Goal: Task Accomplishment & Management: Use online tool/utility

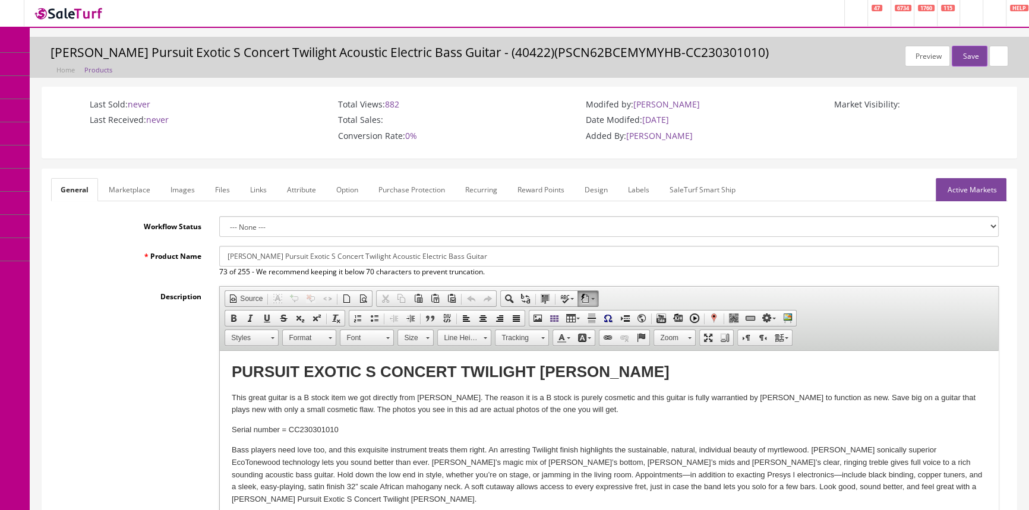
click at [89, 62] on span "Products" at bounding box center [85, 64] width 29 height 10
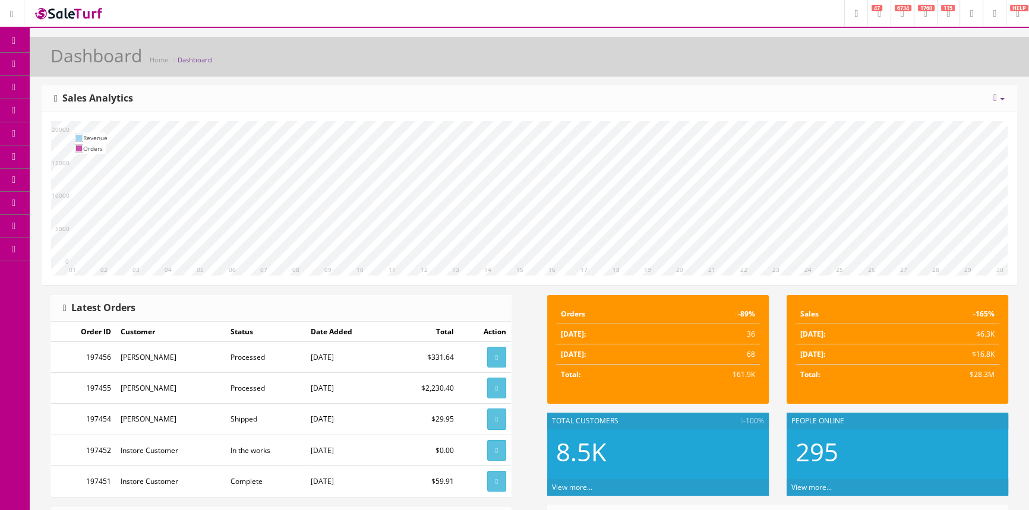
click at [94, 62] on span "Products" at bounding box center [85, 64] width 29 height 10
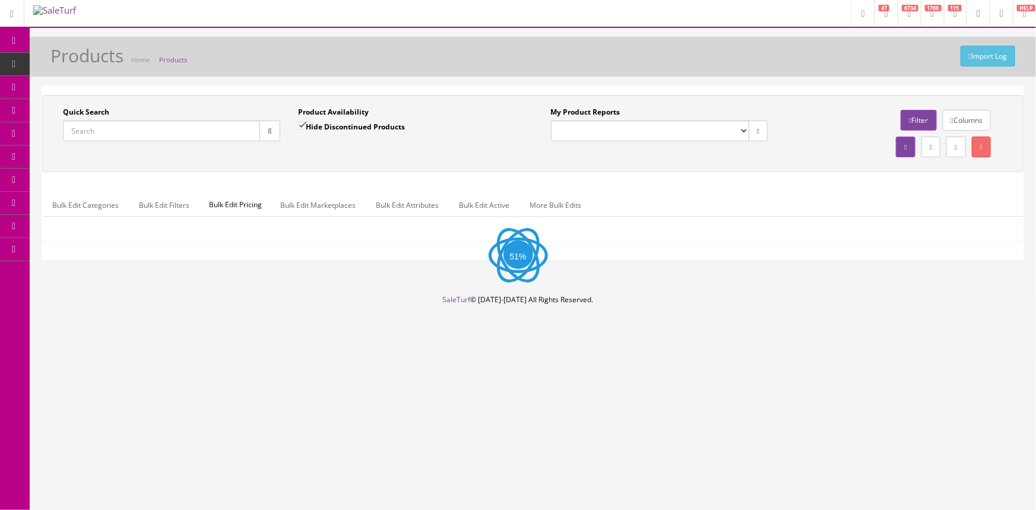
click at [120, 131] on input "Quick Search" at bounding box center [161, 131] width 197 height 21
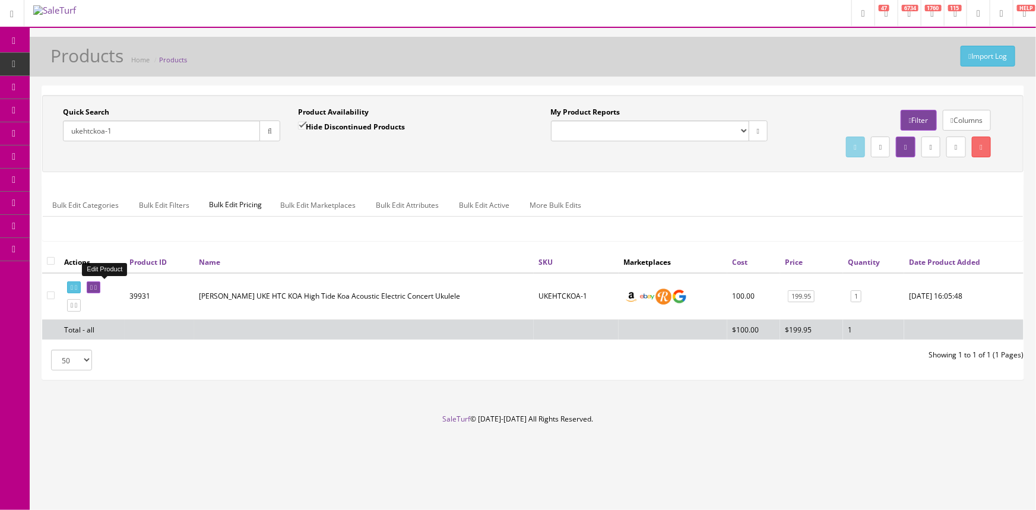
type input "ukehtckoa-1"
click at [96, 284] on link at bounding box center [94, 287] width 14 height 12
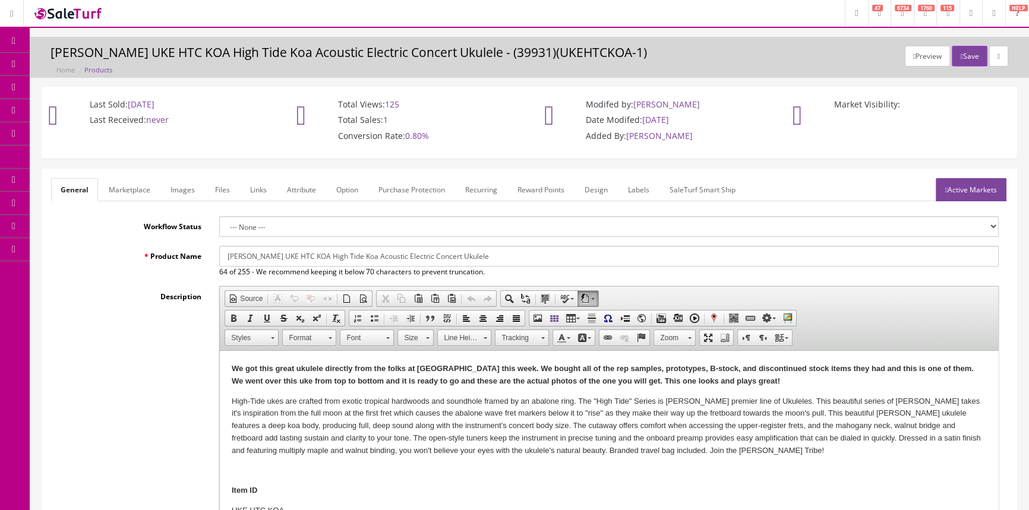
click at [195, 188] on link "Images" at bounding box center [182, 189] width 43 height 23
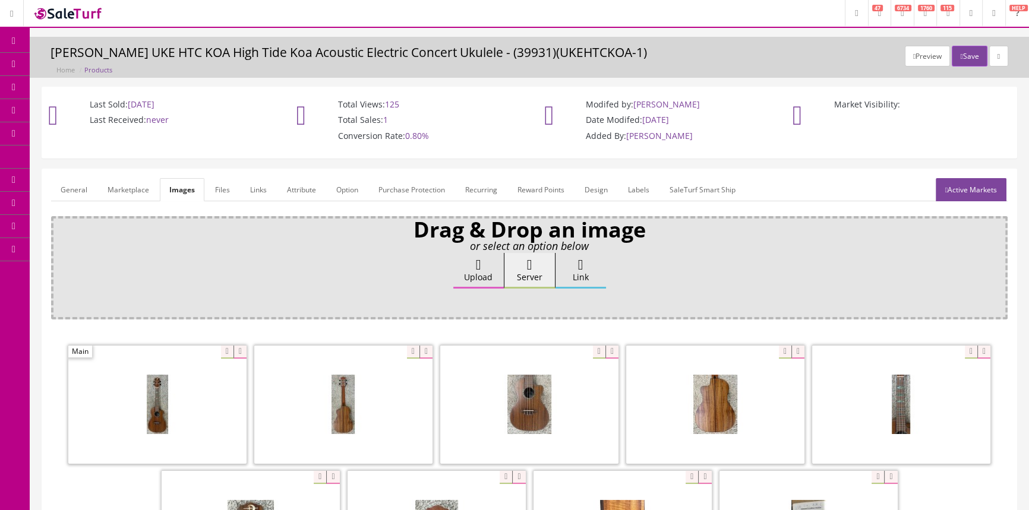
click at [105, 57] on link "Products" at bounding box center [92, 64] width 125 height 23
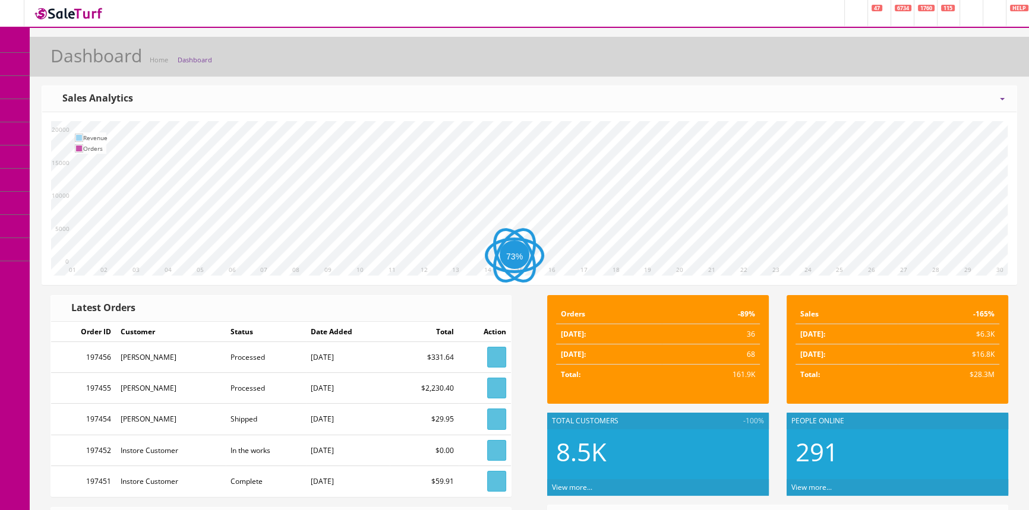
click at [115, 65] on link "Products" at bounding box center [92, 64] width 125 height 23
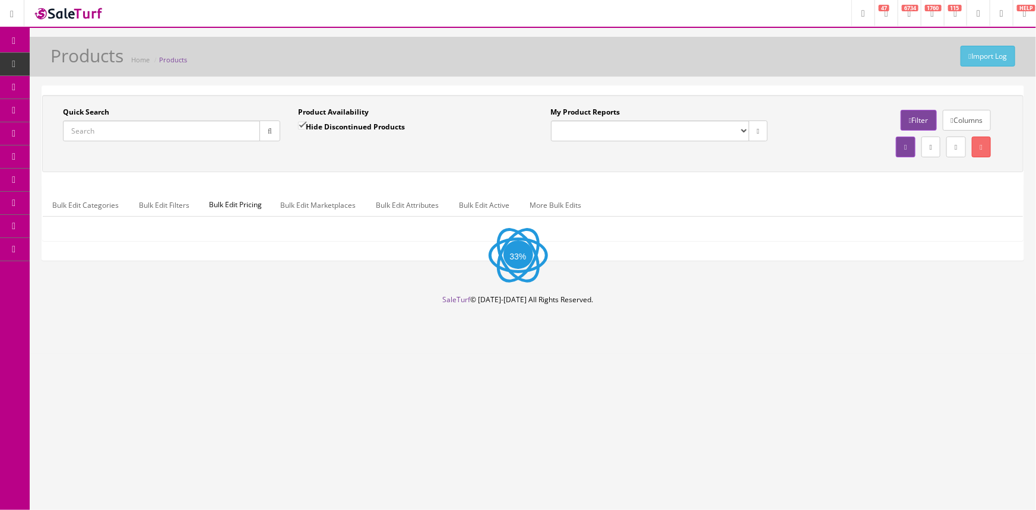
click at [125, 135] on input "Quick Search" at bounding box center [161, 131] width 197 height 21
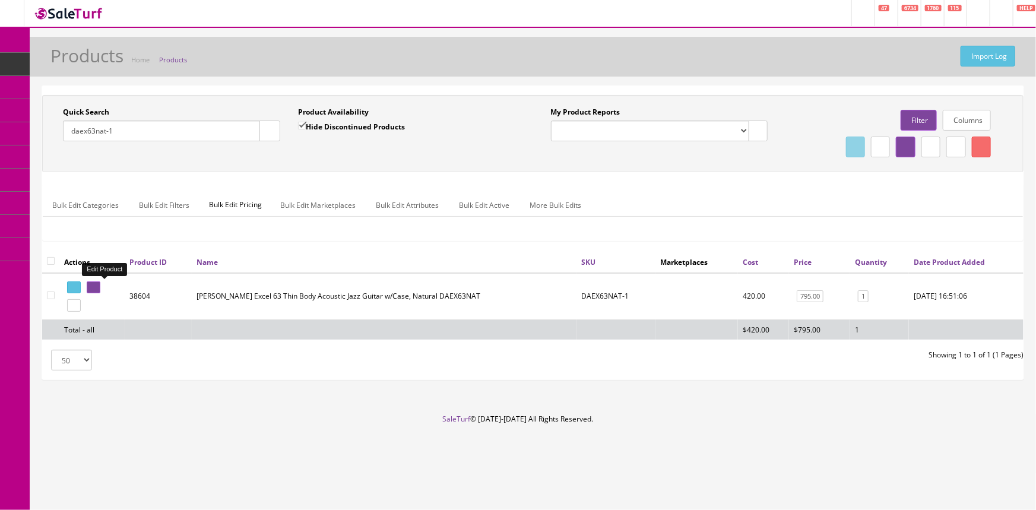
type input "daex63nat-1"
click at [93, 284] on icon at bounding box center [91, 287] width 2 height 7
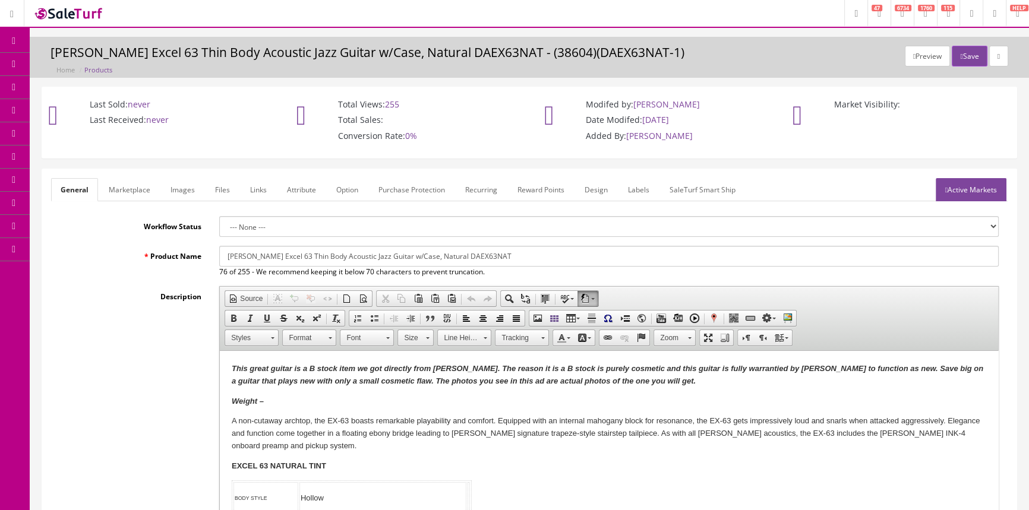
click at [177, 189] on link "Images" at bounding box center [182, 189] width 43 height 23
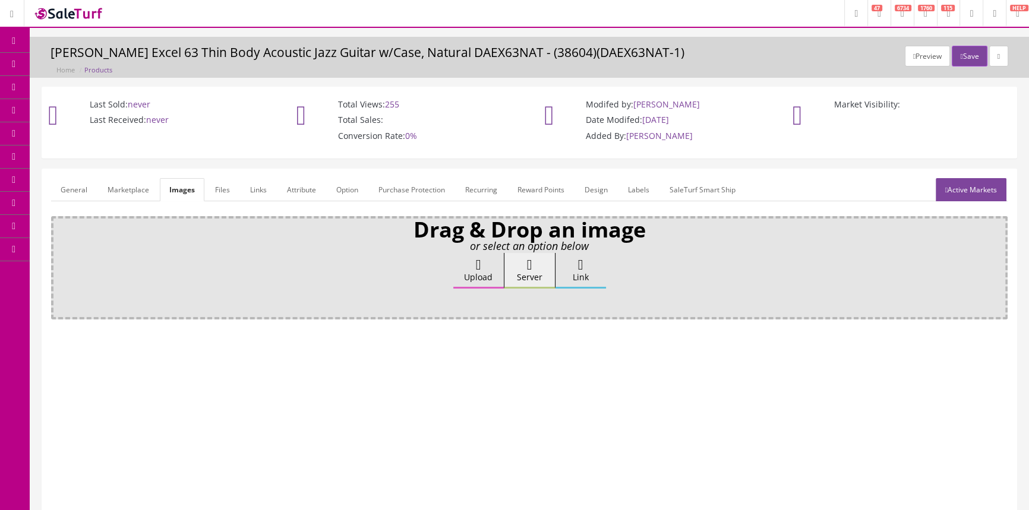
click at [66, 187] on link "General" at bounding box center [74, 189] width 46 height 23
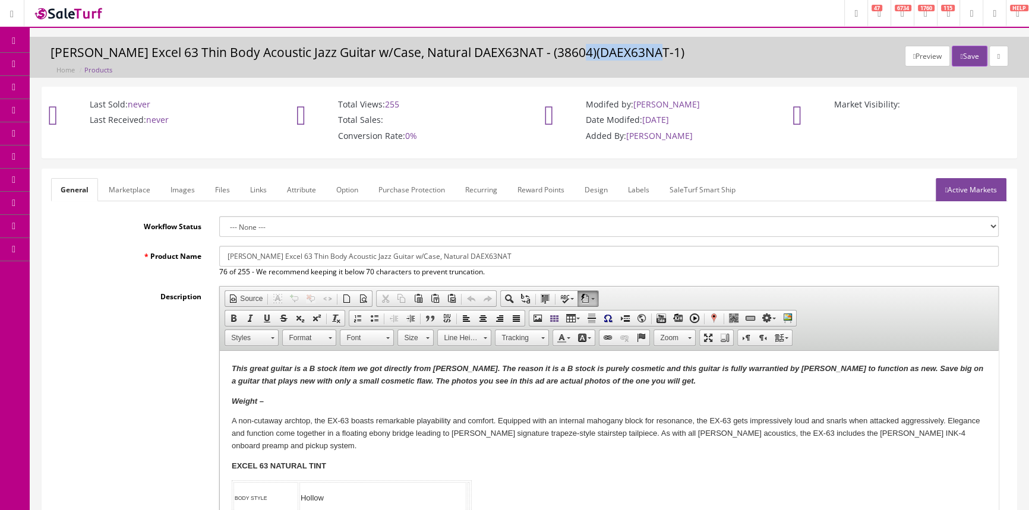
drag, startPoint x: 568, startPoint y: 52, endPoint x: 646, endPoint y: 55, distance: 78.4
click at [646, 55] on h3 "D'Angelico Excel 63 Thin Body Acoustic Jazz Guitar w/Case, Natural DAEX63NAT - …" at bounding box center [528, 53] width 957 height 14
copy h3 "DAEX63NAT-1"
click at [93, 62] on span "Products" at bounding box center [85, 64] width 29 height 10
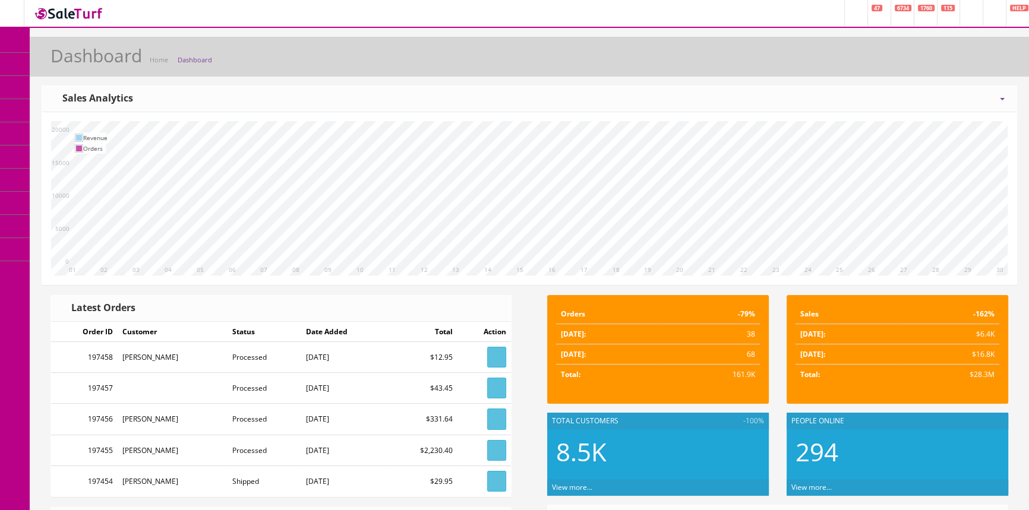
click at [78, 61] on span "Products" at bounding box center [85, 64] width 29 height 10
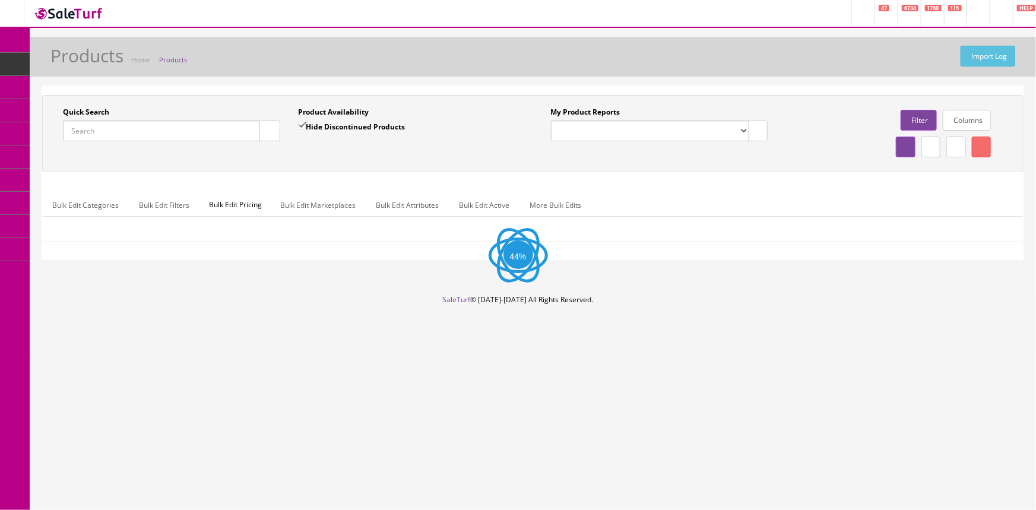
click at [94, 126] on input "Quick Search" at bounding box center [161, 131] width 197 height 21
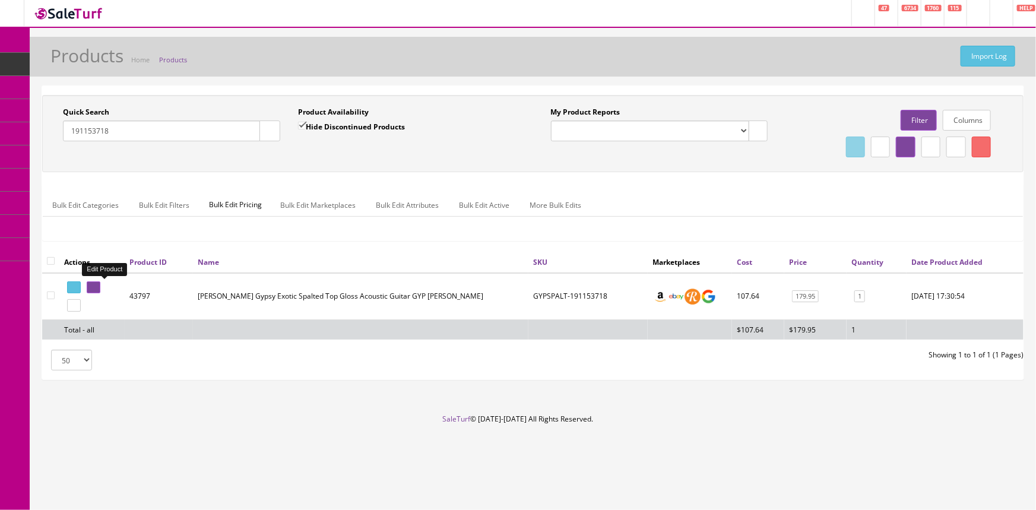
type input "191153718"
click at [93, 286] on icon at bounding box center [91, 287] width 2 height 7
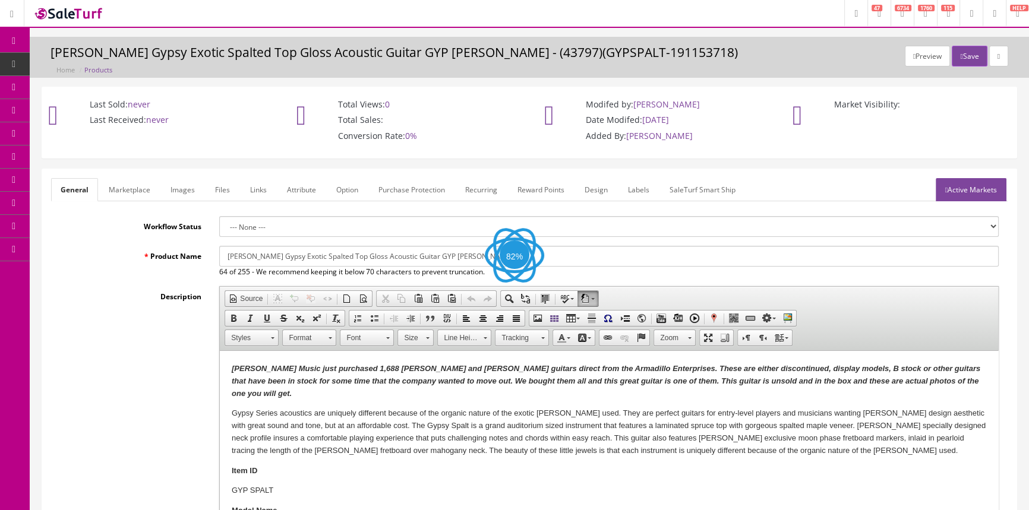
click at [638, 189] on link "Labels" at bounding box center [638, 189] width 40 height 23
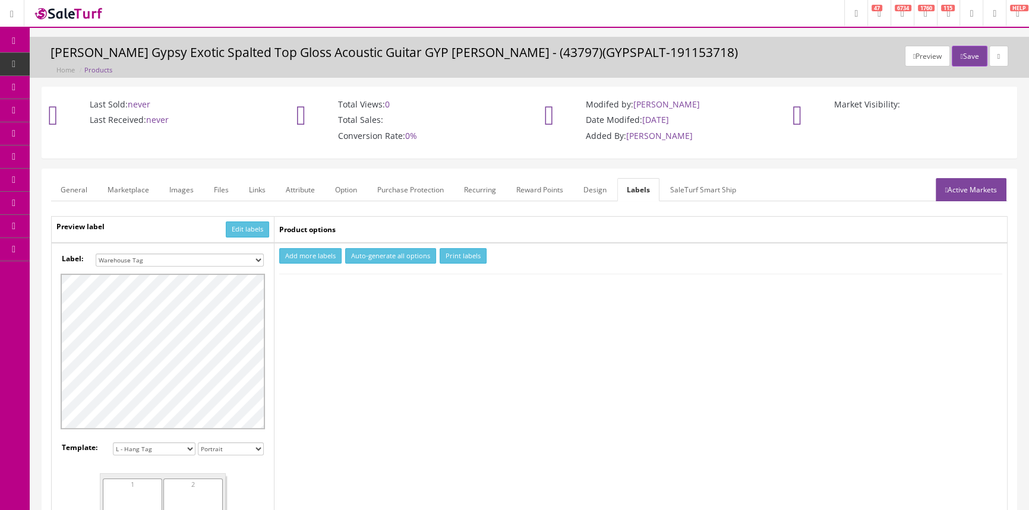
click at [248, 256] on select "Small Label 2 x 1 Label Shoe label 100 barcodes Dymo Label 2 X 1 Sticker Labels…" at bounding box center [180, 260] width 168 height 13
select select "16"
click at [96, 254] on select "Small Label 2 x 1 Label Shoe label 100 barcodes Dymo Label 2 X 1 Sticker Labels…" at bounding box center [180, 260] width 168 height 13
drag, startPoint x: 296, startPoint y: 258, endPoint x: 302, endPoint y: 271, distance: 14.1
click at [297, 259] on button "Add more labels" at bounding box center [310, 256] width 62 height 16
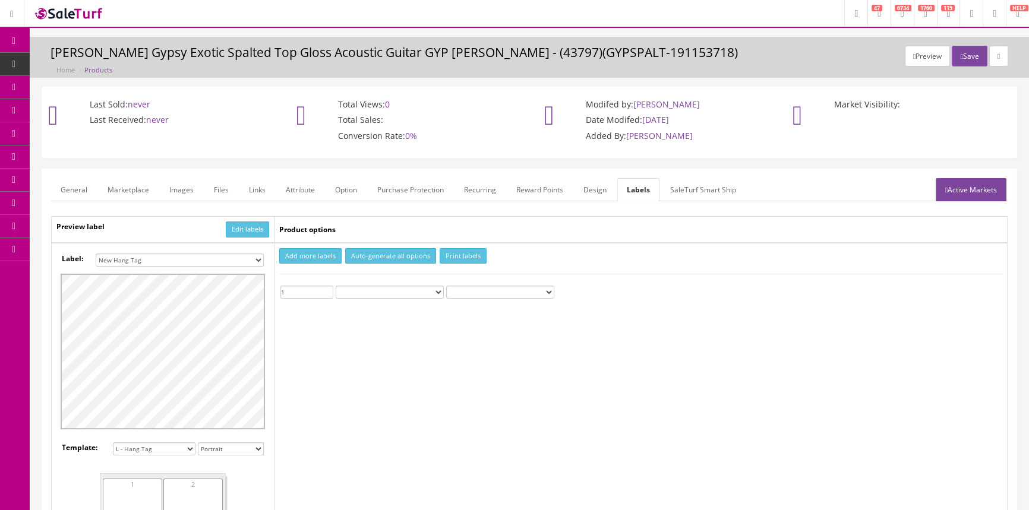
type input "1"
click at [328, 290] on input "1" at bounding box center [306, 292] width 53 height 13
click at [442, 257] on button "Print labels" at bounding box center [462, 256] width 47 height 16
click at [58, 108] on link "POS Console" at bounding box center [92, 110] width 125 height 23
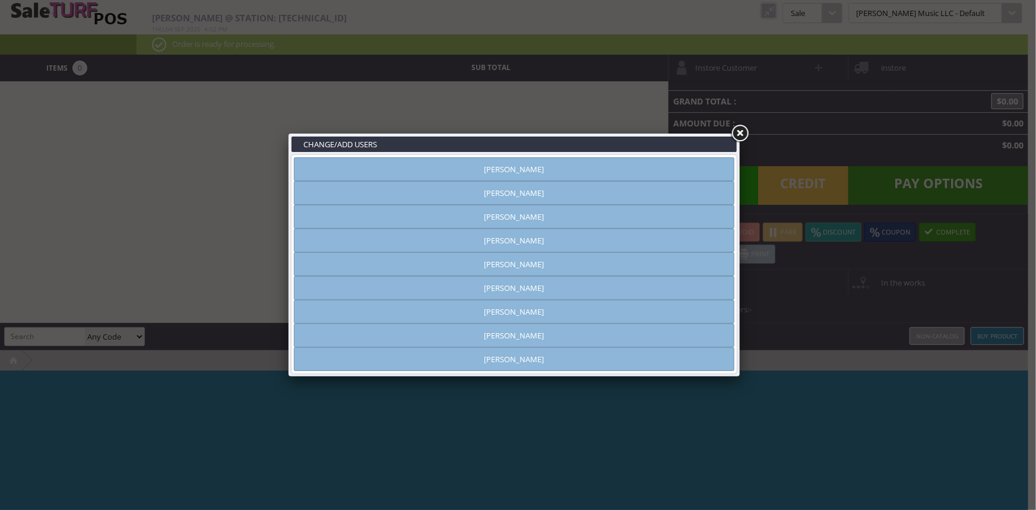
type input "[PERSON_NAME]"
click at [528, 335] on link "[PERSON_NAME]" at bounding box center [514, 336] width 441 height 24
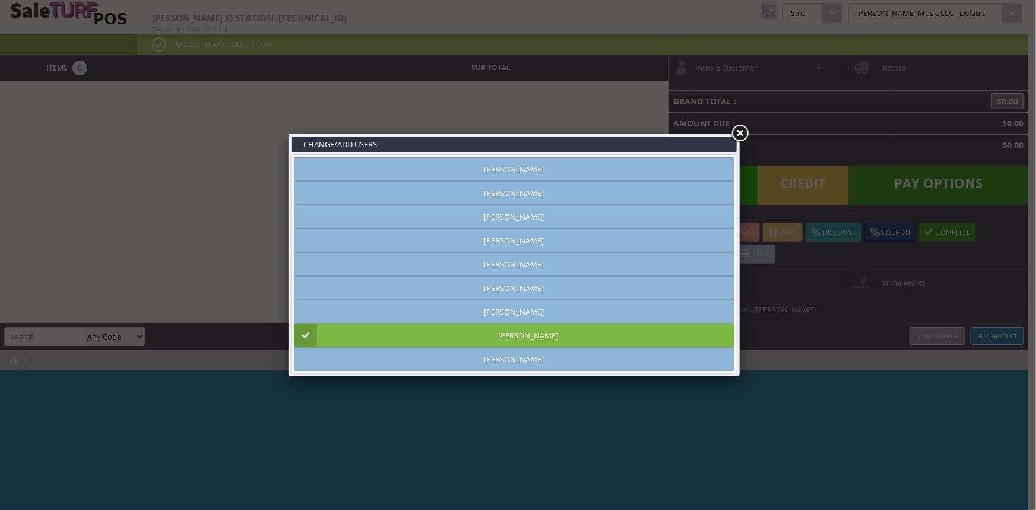
click at [735, 136] on link at bounding box center [739, 133] width 21 height 21
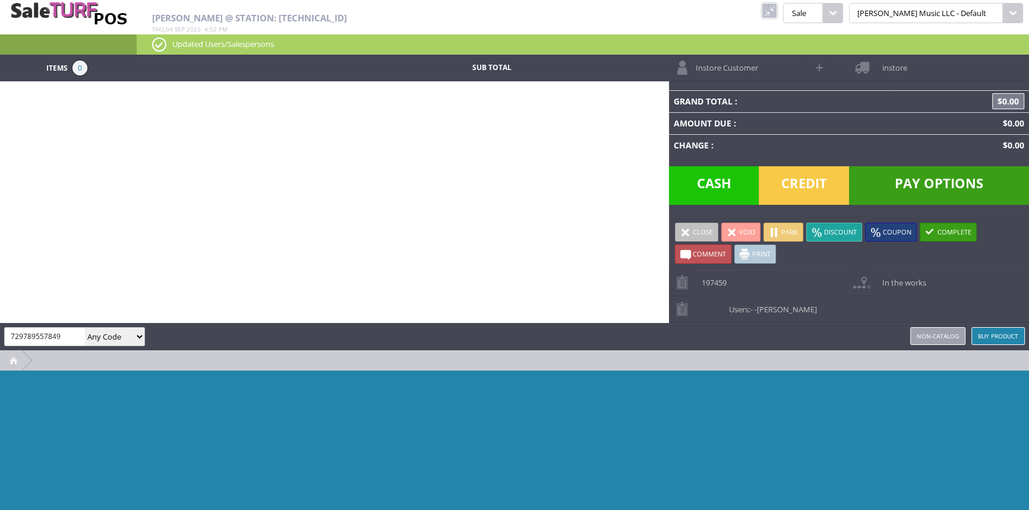
type input "729789557849"
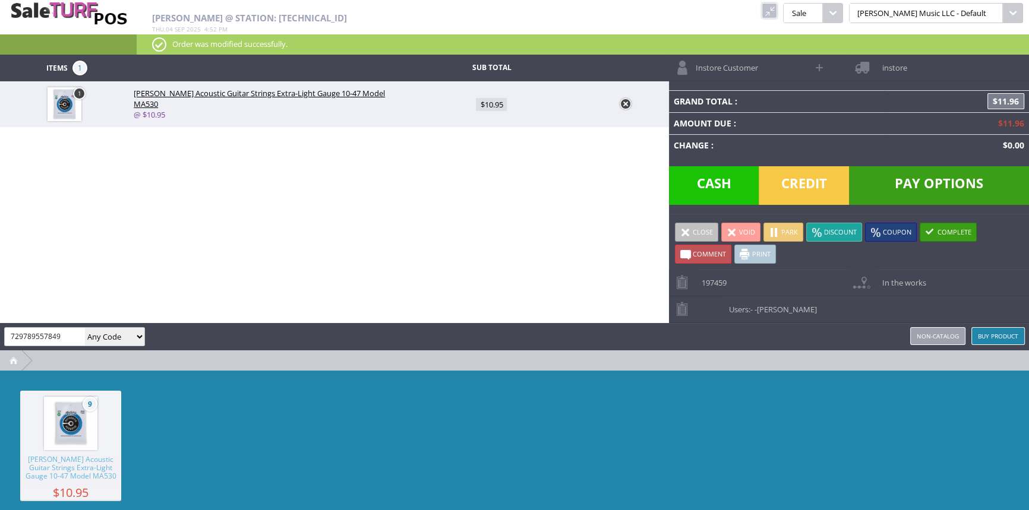
type input "729789557849"
click at [807, 189] on span "Credit" at bounding box center [803, 185] width 90 height 39
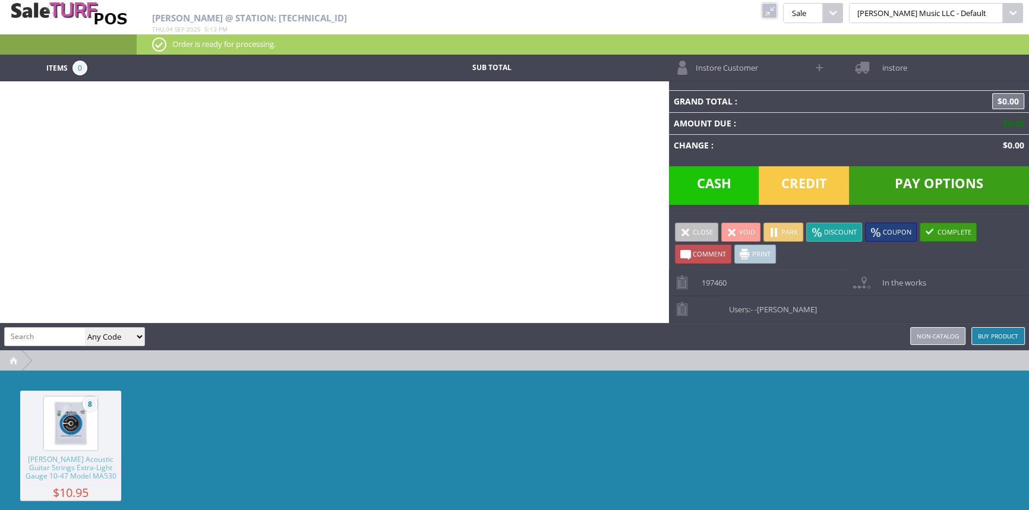
drag, startPoint x: 808, startPoint y: 11, endPoint x: 781, endPoint y: 17, distance: 27.4
click at [777, 11] on link at bounding box center [768, 10] width 15 height 15
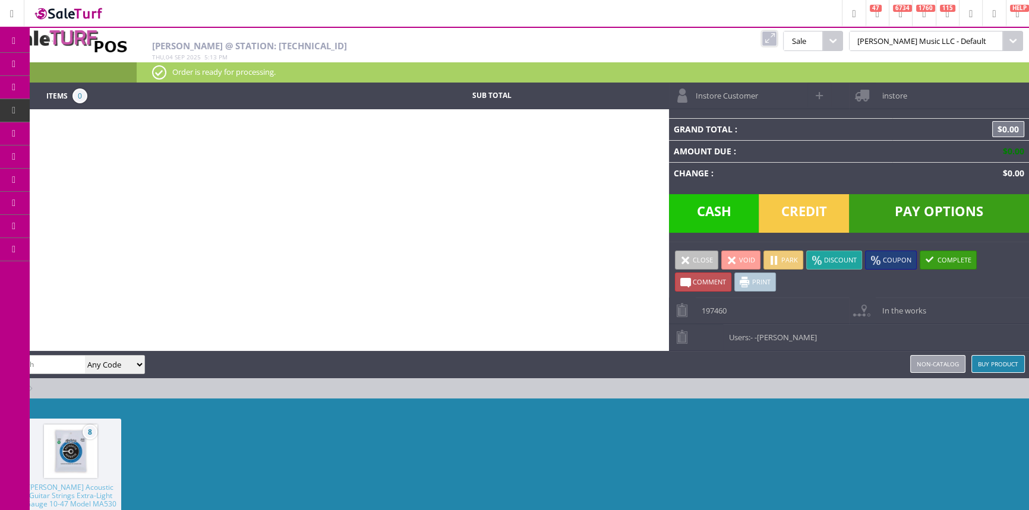
click at [91, 59] on span "Products" at bounding box center [87, 64] width 32 height 11
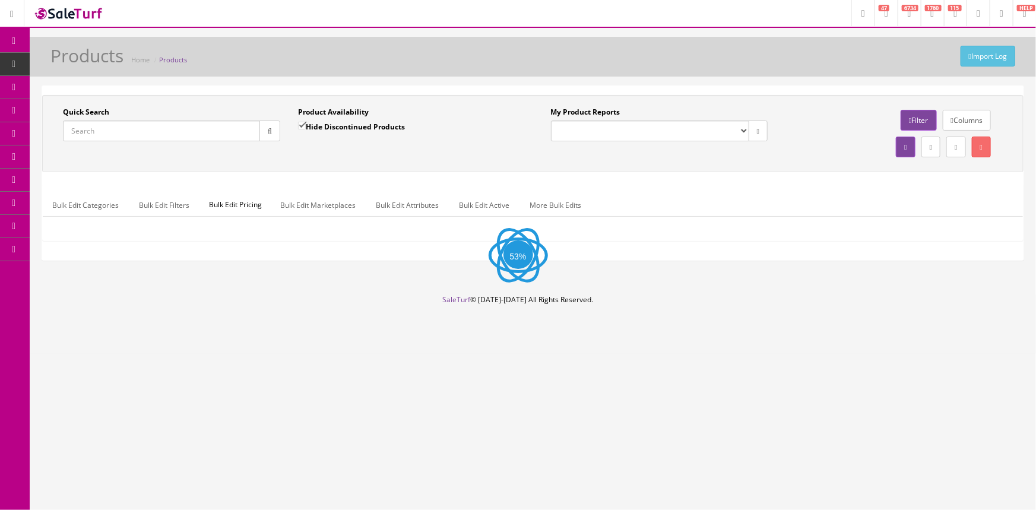
click at [151, 126] on input "Quick Search" at bounding box center [161, 131] width 197 height 21
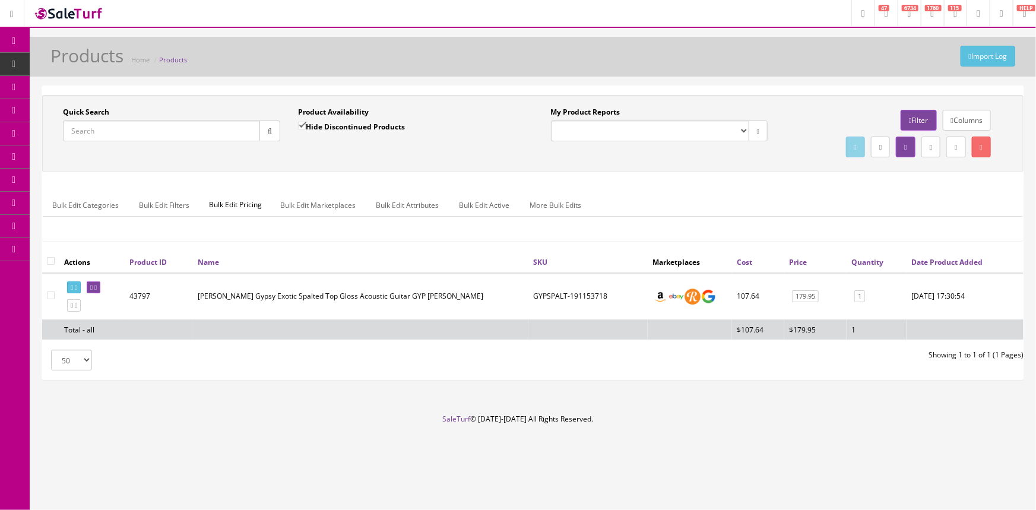
click at [182, 133] on input "Quick Search" at bounding box center [161, 131] width 197 height 21
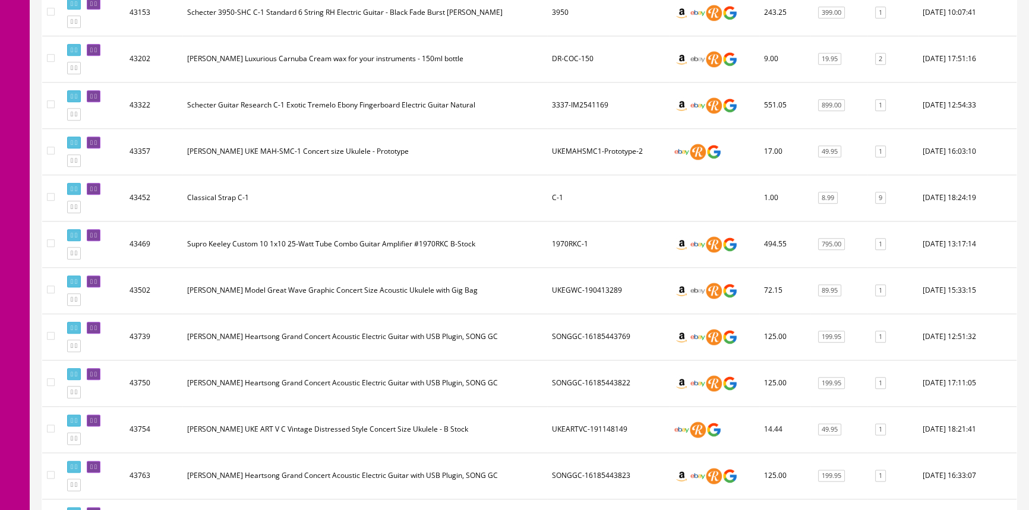
scroll to position [1547, 0]
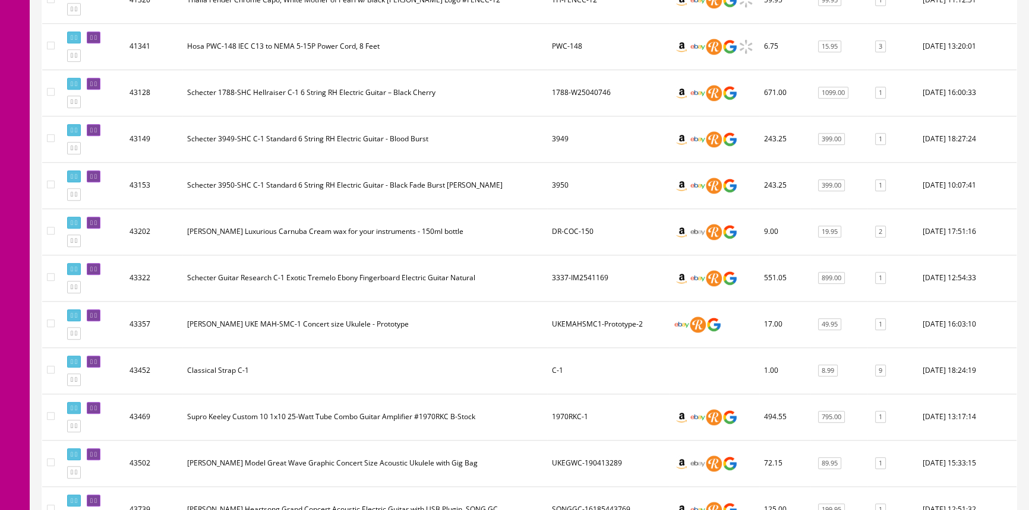
type input "C-1"
click at [245, 353] on td "Classical Strap C-1" at bounding box center [364, 370] width 365 height 46
drag, startPoint x: 191, startPoint y: 127, endPoint x: 157, endPoint y: 44, distance: 90.0
click at [157, 44] on td "41341" at bounding box center [154, 46] width 58 height 46
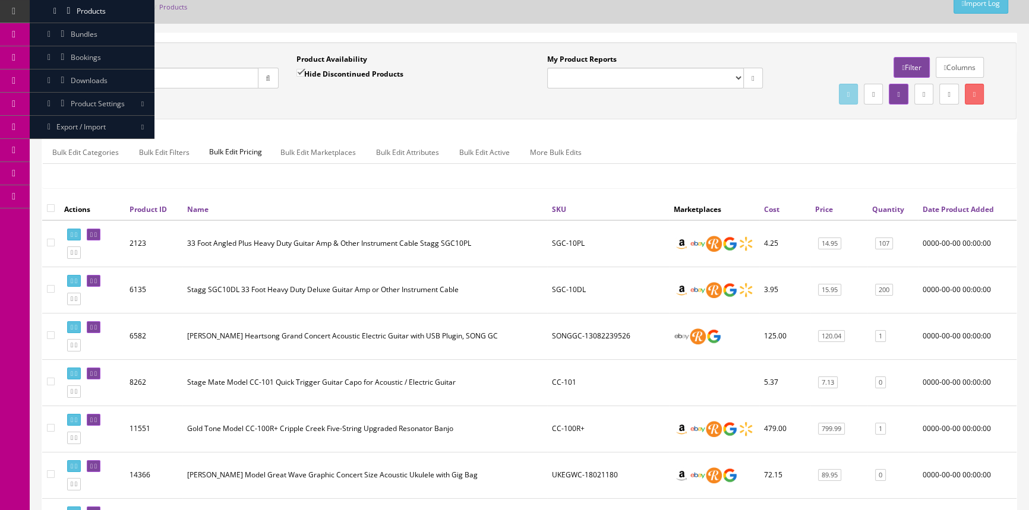
scroll to position [0, 0]
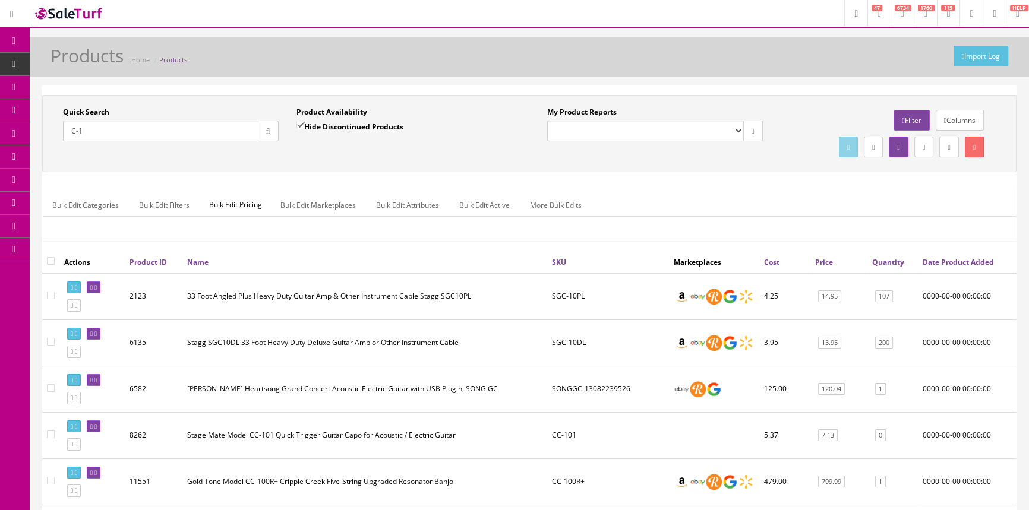
click at [98, 111] on span "POS Console" at bounding box center [92, 110] width 42 height 10
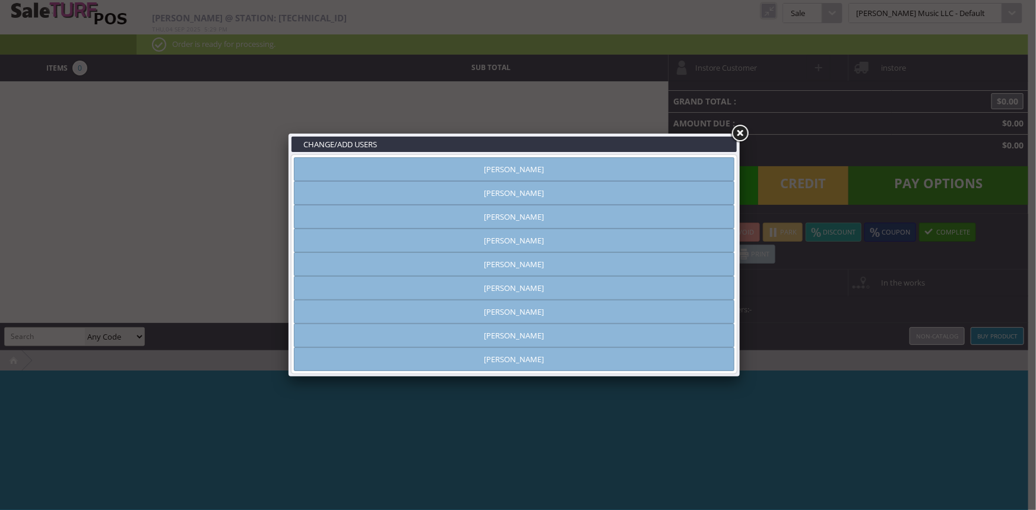
type input "[PERSON_NAME]"
click at [692, 164] on link "[PERSON_NAME]" at bounding box center [514, 169] width 441 height 24
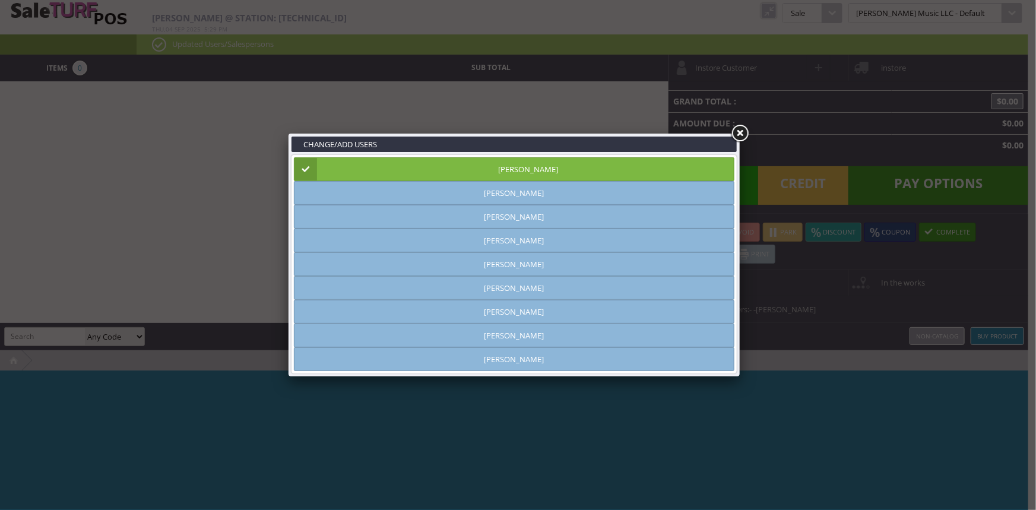
click at [741, 133] on link at bounding box center [739, 133] width 21 height 21
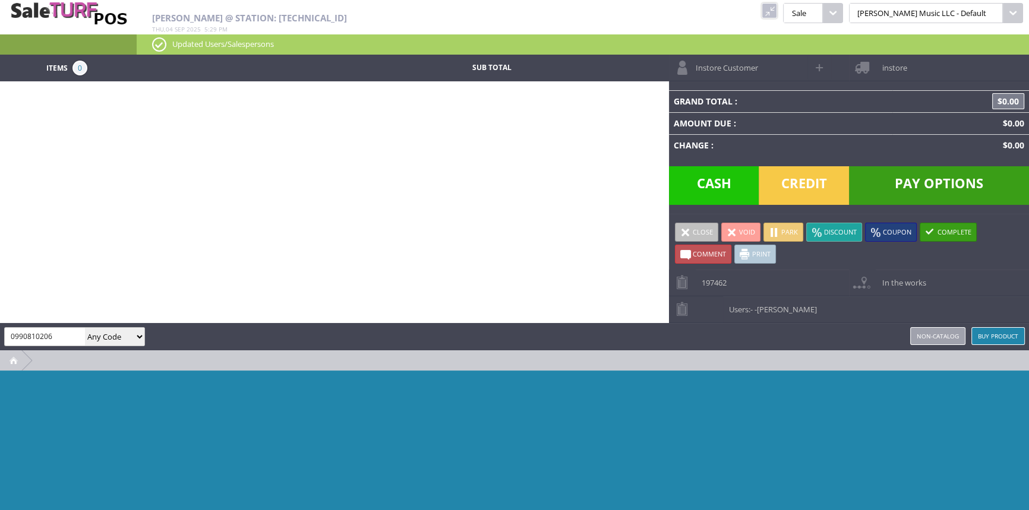
type input "0990810206"
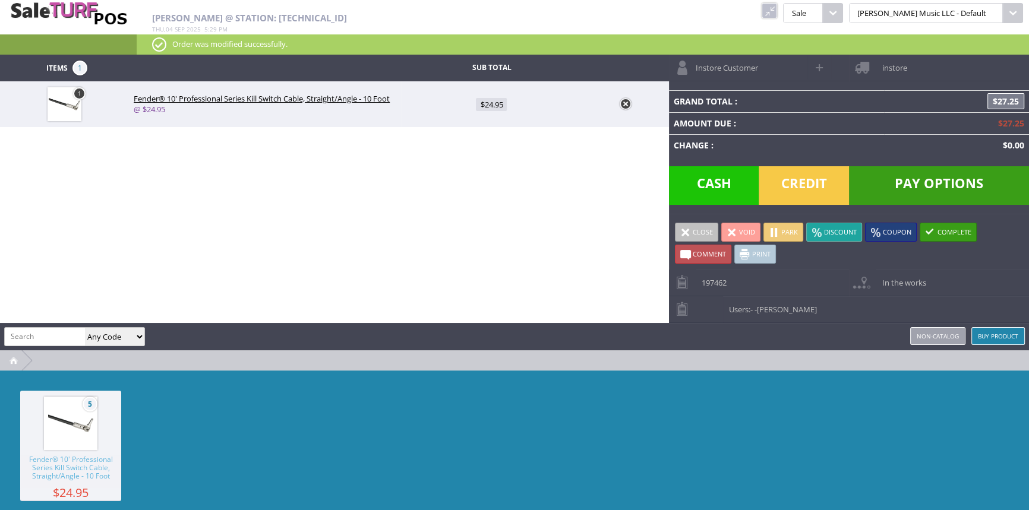
click at [803, 176] on span "Credit" at bounding box center [803, 185] width 90 height 39
